Goal: Task Accomplishment & Management: Manage account settings

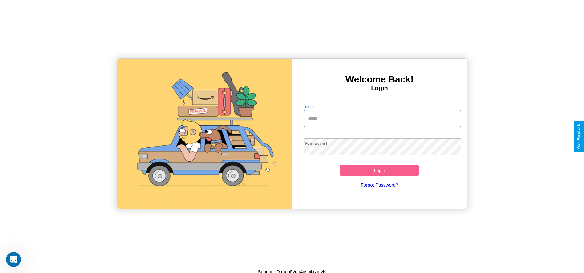
click at [382, 118] on input "Email" at bounding box center [382, 118] width 157 height 17
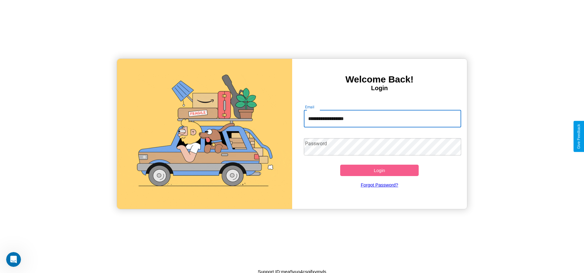
type input "**********"
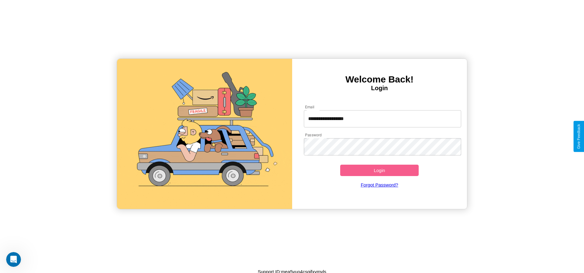
click at [379, 170] on button "Login" at bounding box center [379, 170] width 79 height 11
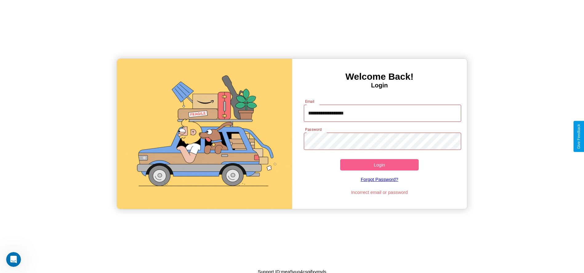
click at [379, 165] on button "Login" at bounding box center [379, 164] width 79 height 11
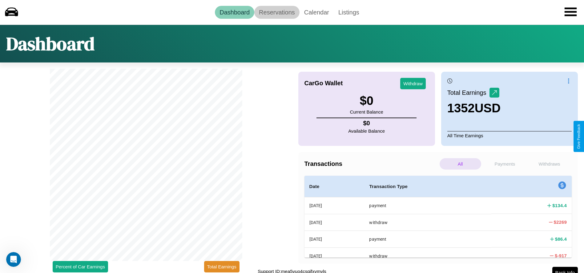
click at [277, 12] on link "Reservations" at bounding box center [276, 12] width 45 height 13
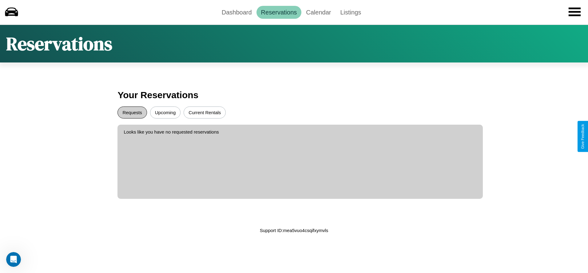
click at [132, 112] on button "Requests" at bounding box center [132, 112] width 29 height 12
click at [205, 112] on button "Current Rentals" at bounding box center [205, 112] width 42 height 12
click at [237, 12] on link "Dashboard" at bounding box center [236, 12] width 39 height 13
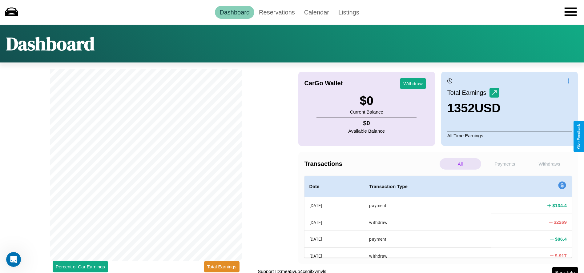
scroll to position [5, 0]
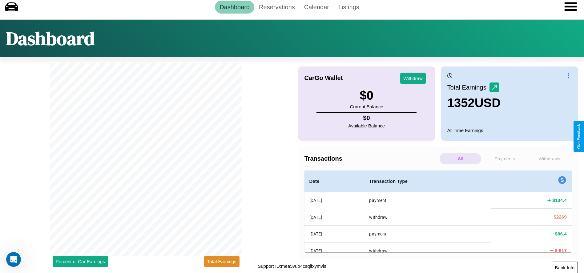
click at [564, 267] on button "Bank Info" at bounding box center [564, 268] width 26 height 12
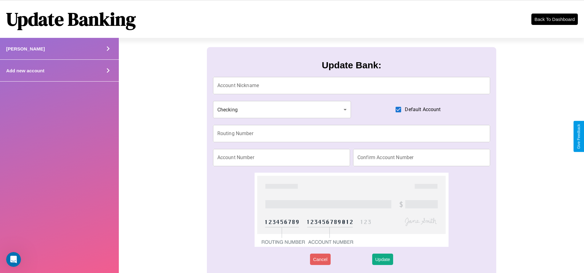
click at [108, 53] on icon at bounding box center [107, 48] width 9 height 9
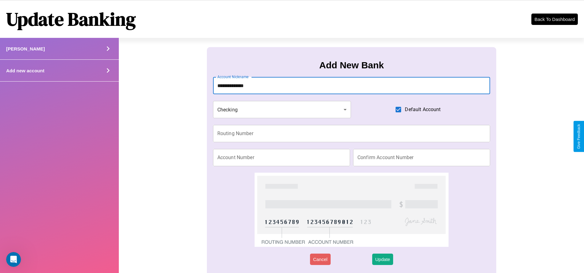
type input "**********"
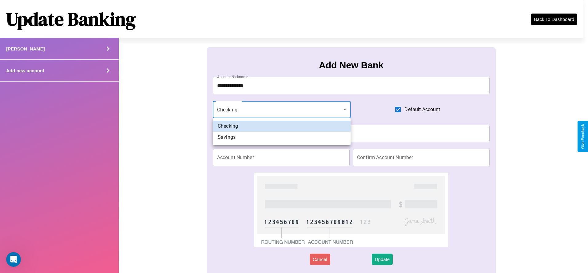
click at [282, 110] on div at bounding box center [294, 136] width 588 height 273
